Goal: Navigation & Orientation: Go to known website

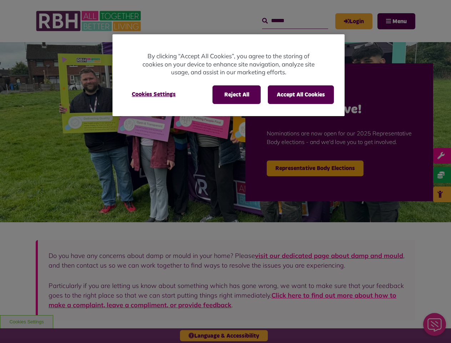
click at [225, 172] on div at bounding box center [225, 171] width 451 height 343
click at [236, 95] on button "Reject All" at bounding box center [237, 94] width 48 height 19
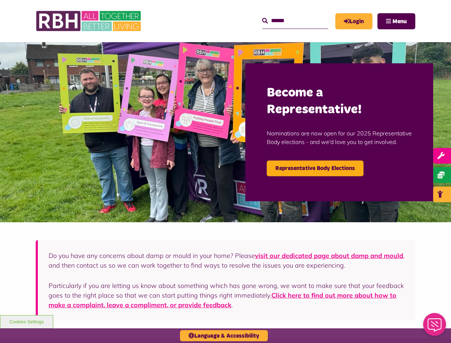
click at [301, 95] on button "Accept All Cookies" at bounding box center [301, 94] width 66 height 19
click at [154, 94] on img at bounding box center [225, 132] width 451 height 180
